Goal: Transaction & Acquisition: Purchase product/service

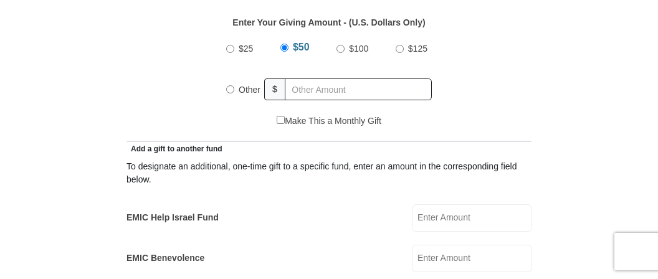
scroll to position [597, 0]
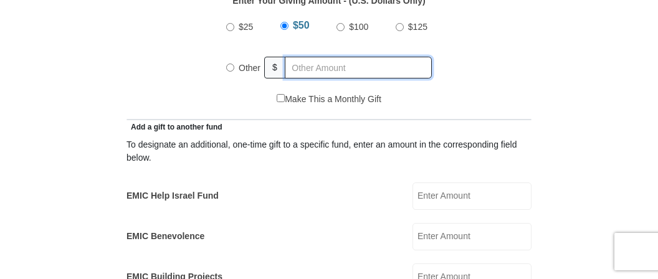
radio input "true"
click at [305, 70] on input "text" at bounding box center [360, 68] width 143 height 22
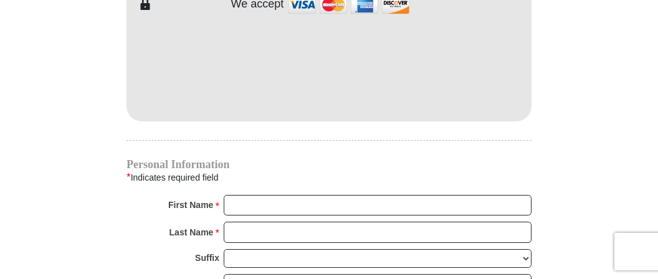
scroll to position [1123, 0]
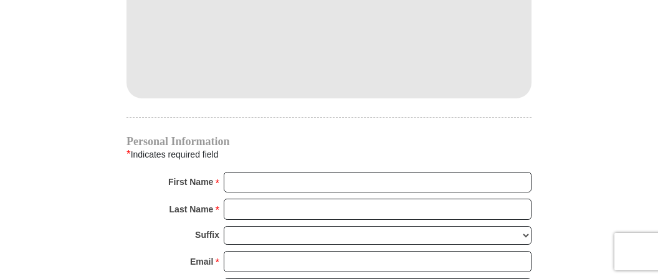
type input "20"
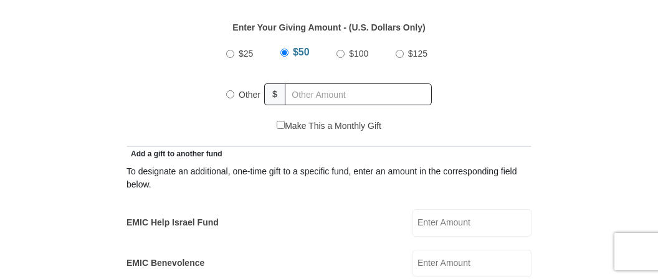
scroll to position [592, 0]
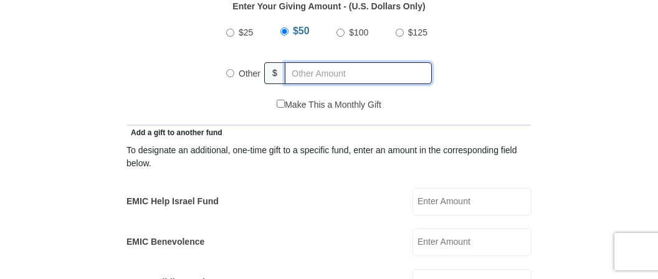
radio input "true"
click at [376, 77] on input "text" at bounding box center [360, 73] width 143 height 22
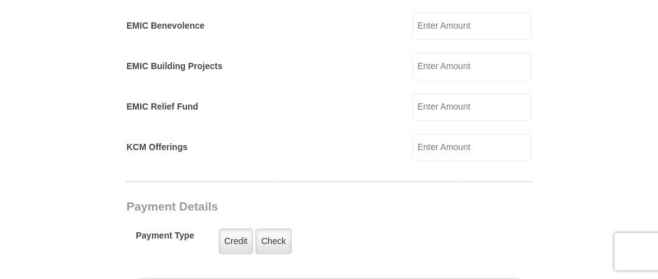
scroll to position [854, 0]
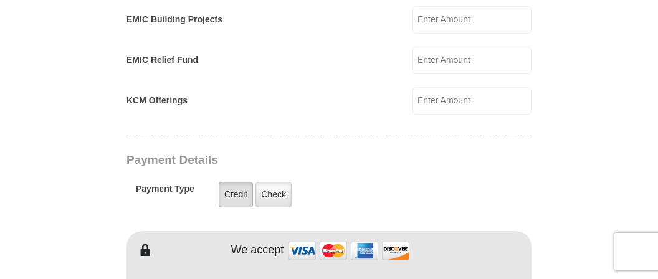
type input "20"
click at [235, 187] on label "Credit" at bounding box center [236, 195] width 34 height 26
click at [0, 0] on input "Credit" at bounding box center [0, 0] width 0 height 0
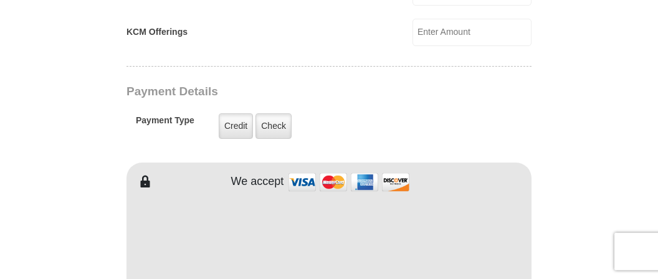
scroll to position [986, 0]
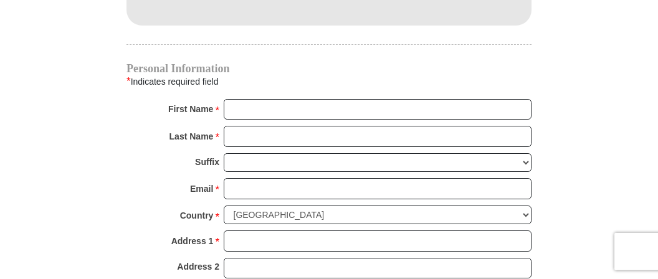
scroll to position [1249, 0]
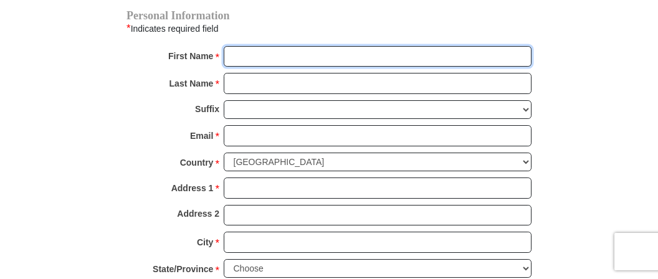
click at [305, 55] on input "First Name *" at bounding box center [378, 56] width 308 height 21
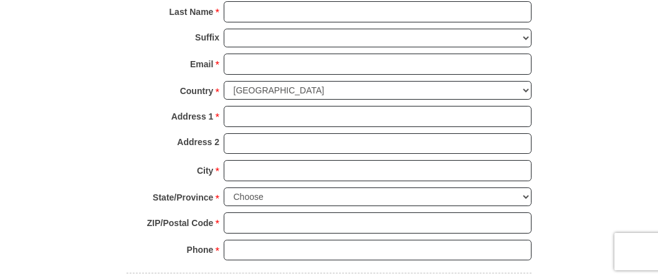
scroll to position [1255, 0]
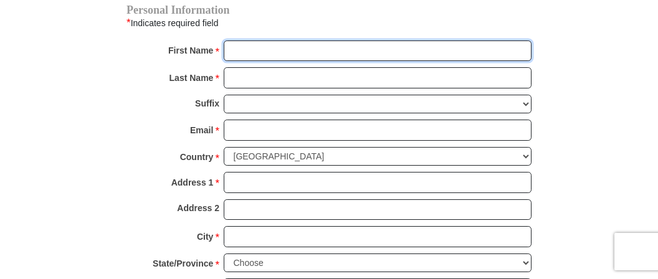
click at [237, 43] on input "First Name *" at bounding box center [378, 50] width 308 height 21
type input "L"
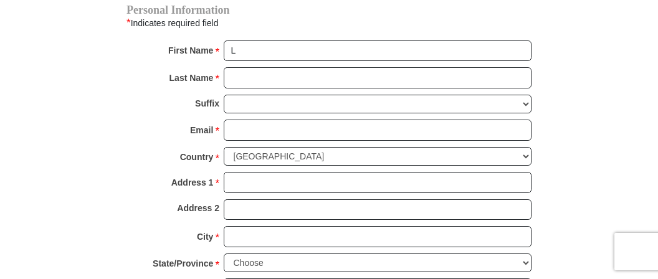
type input "[STREET_ADDRESS] UNIT 6"
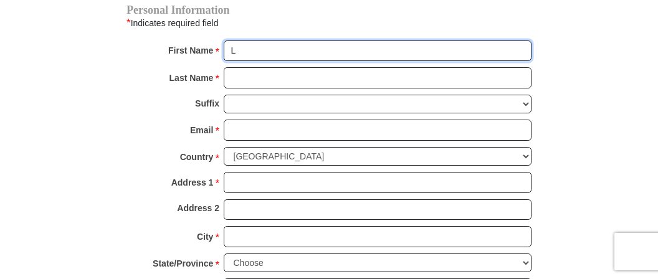
type input "[PERSON_NAME]"
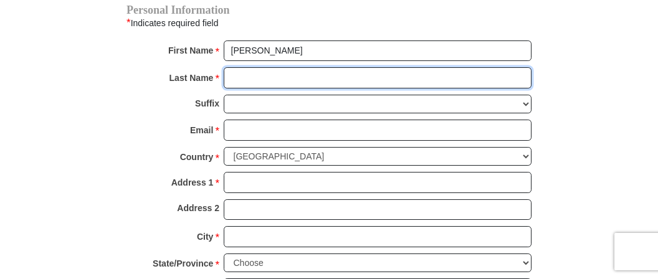
type input "[PERSON_NAME]"
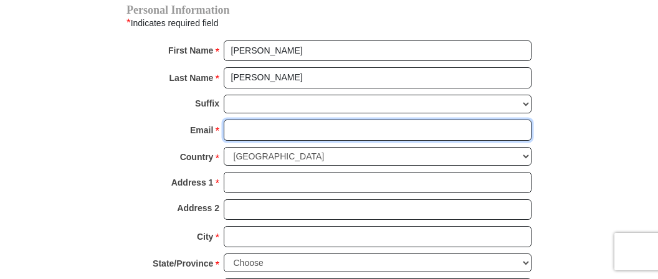
type input "[EMAIL_ADDRESS][DOMAIN_NAME]"
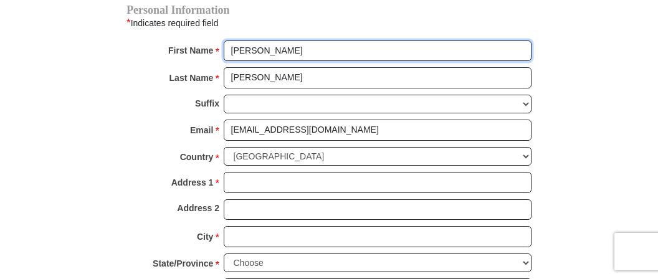
type input "[STREET_ADDRESS] UNIT 6"
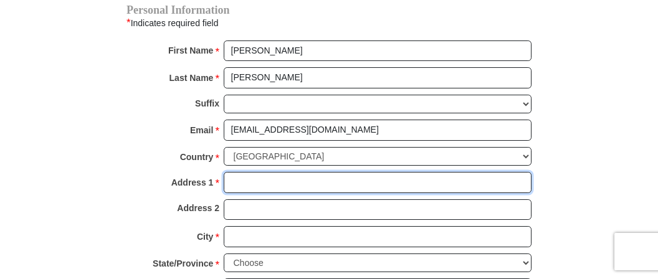
scroll to position [1189, 0]
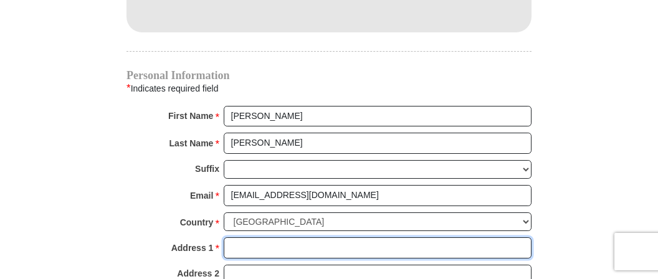
click at [333, 237] on input "Address 1 *" at bounding box center [378, 247] width 308 height 21
type input "[STREET_ADDRESS] UNIT 66"
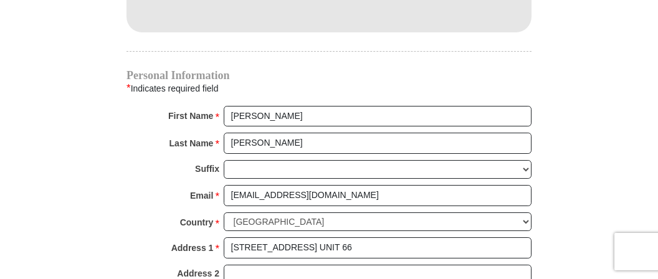
type input "[GEOGRAPHIC_DATA]"
select select "FL"
type input "33982"
type input "5703694902"
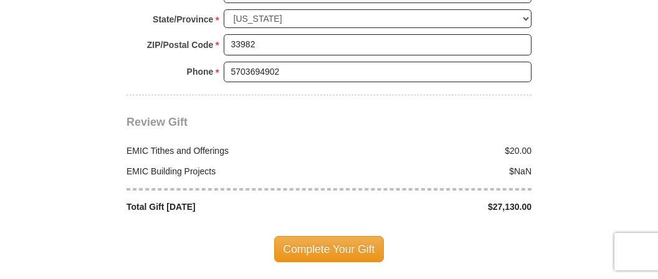
scroll to position [1518, 0]
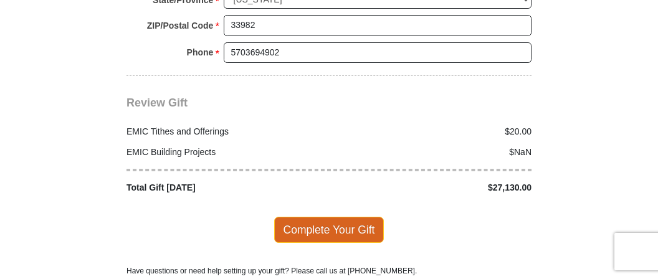
click at [323, 217] on span "Complete Your Gift" at bounding box center [329, 230] width 110 height 26
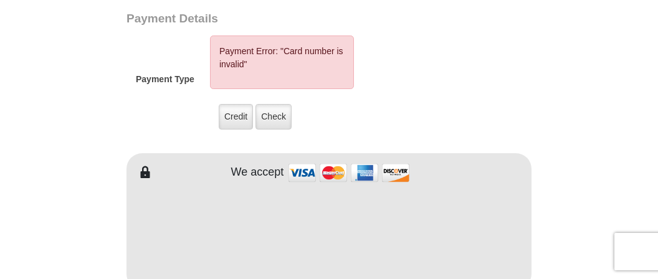
scroll to position [930, 0]
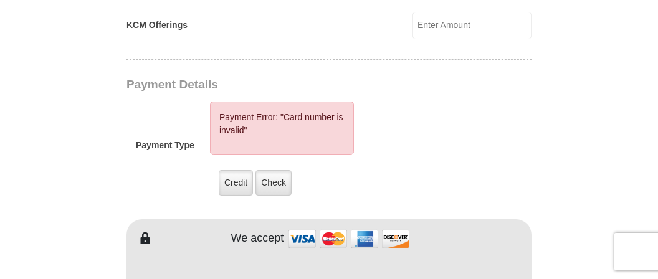
click at [501, 166] on div "EMIC Tithes and Offerings The [DEMOGRAPHIC_DATA] teaches us the foundation for …" at bounding box center [328, 190] width 405 height 1605
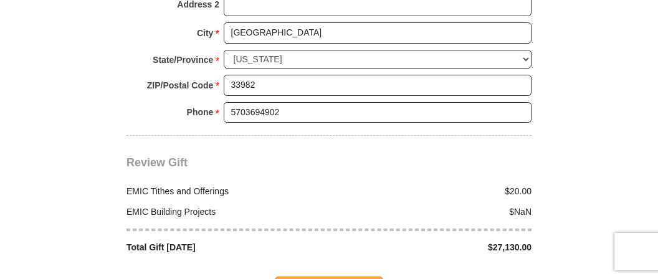
scroll to position [1587, 0]
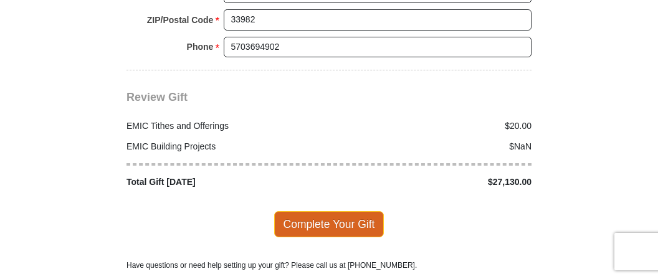
click at [314, 211] on span "Complete Your Gift" at bounding box center [329, 224] width 110 height 26
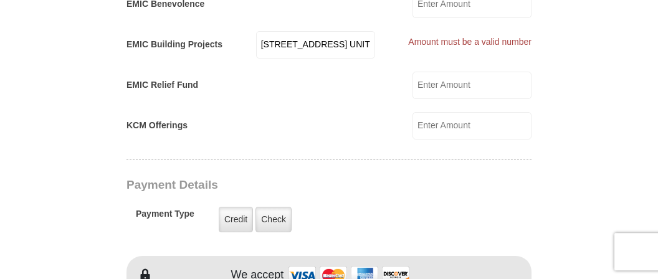
scroll to position [828, 0]
click at [329, 52] on input "[STREET_ADDRESS] UNIT 6" at bounding box center [315, 45] width 119 height 27
click at [422, 43] on li "Amount must be a valid number" at bounding box center [469, 43] width 123 height 13
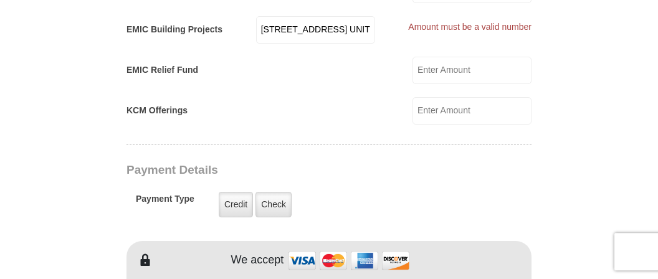
scroll to position [851, 0]
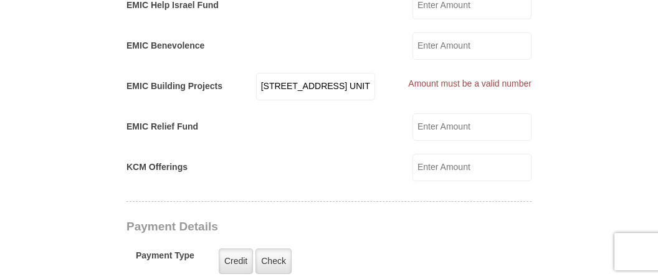
click at [363, 73] on input "[STREET_ADDRESS] UNIT 6" at bounding box center [315, 86] width 119 height 27
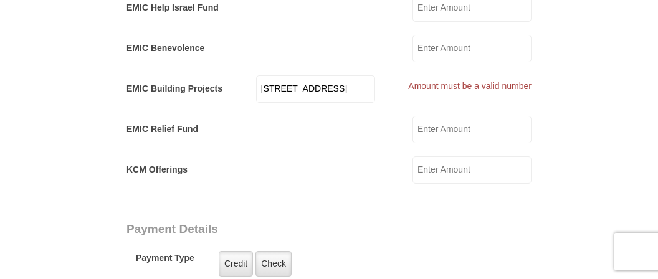
scroll to position [0, 0]
type input "2"
click at [440, 170] on input "KCM Offerings" at bounding box center [471, 169] width 119 height 27
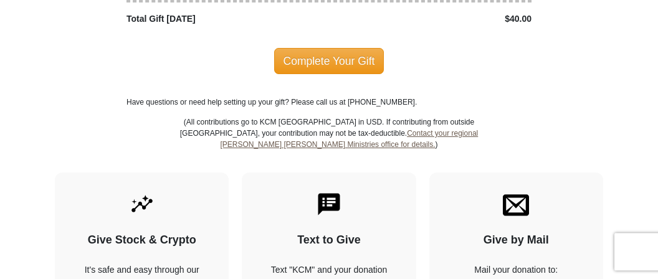
scroll to position [1706, 0]
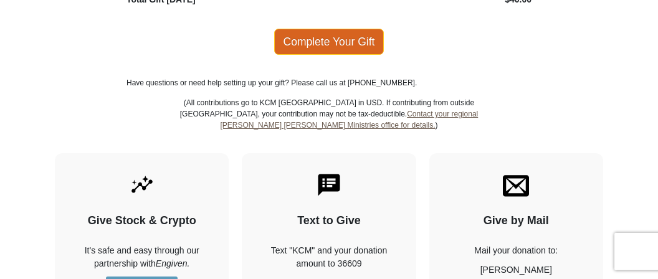
type input "20"
click at [347, 31] on span "Complete Your Gift" at bounding box center [329, 42] width 110 height 26
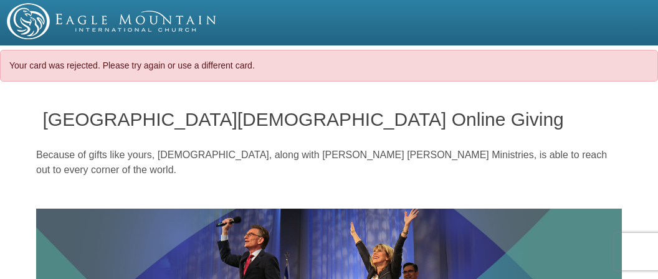
select select "FL"
click at [345, 36] on div at bounding box center [329, 21] width 658 height 36
